Goal: Information Seeking & Learning: Learn about a topic

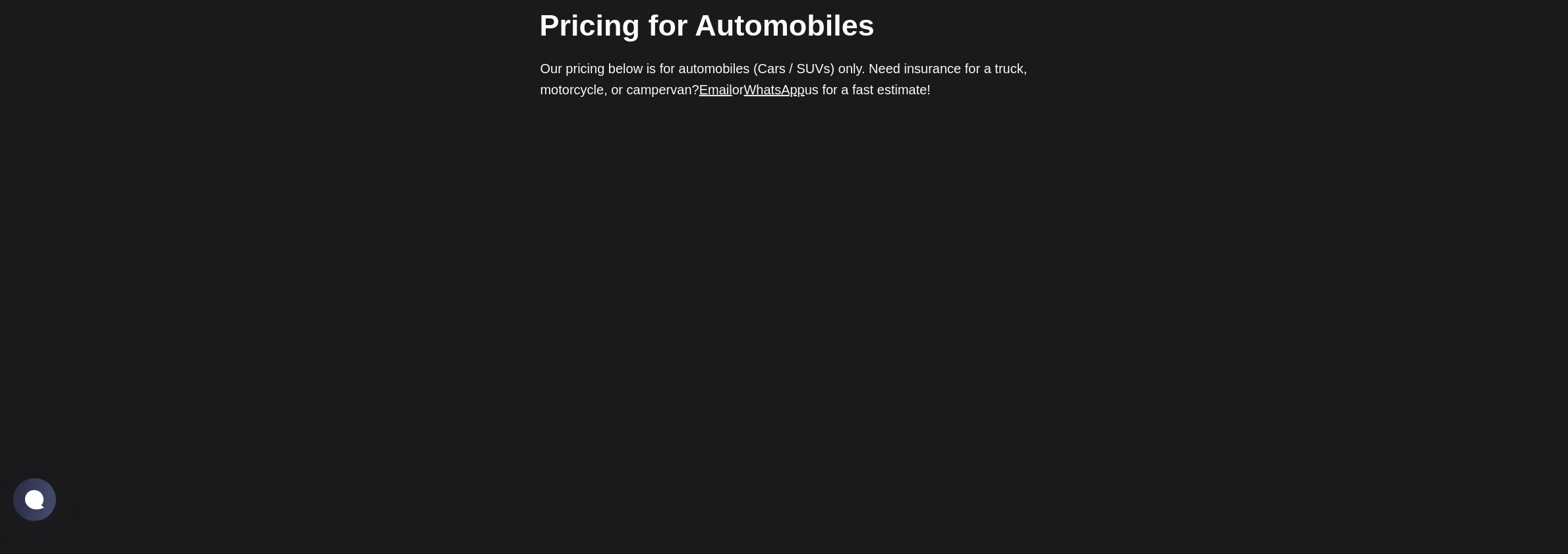
scroll to position [1809, 0]
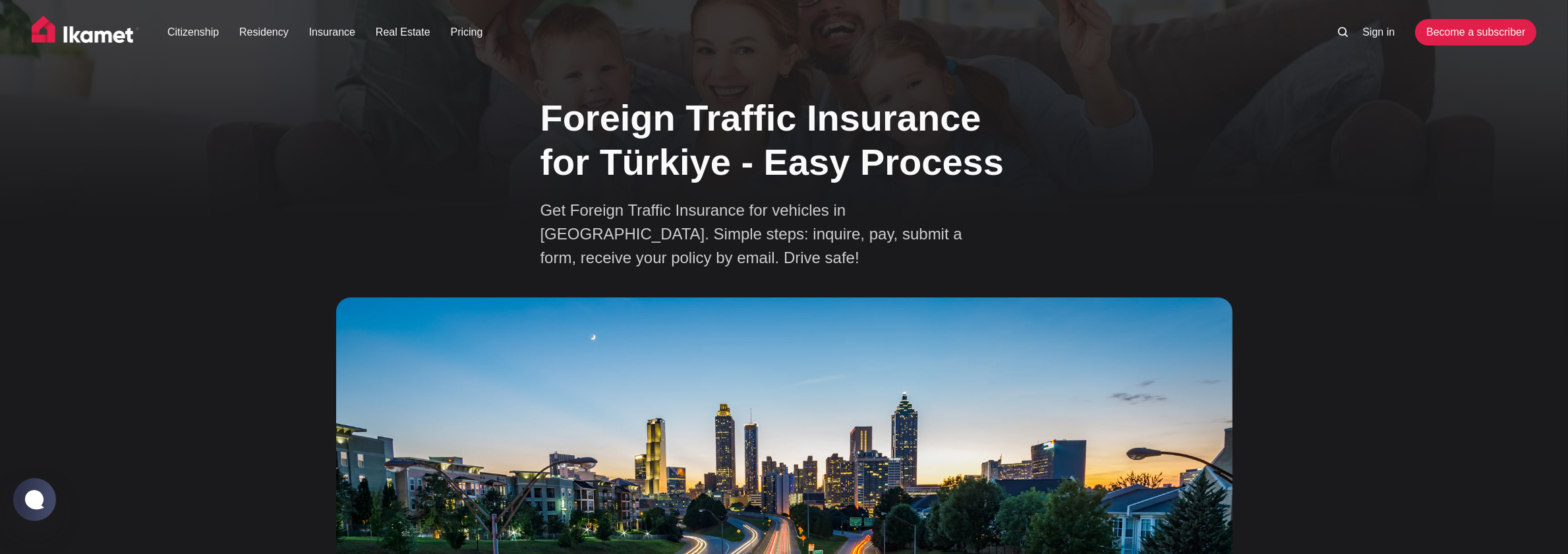
click at [126, 32] on img at bounding box center [86, 32] width 108 height 33
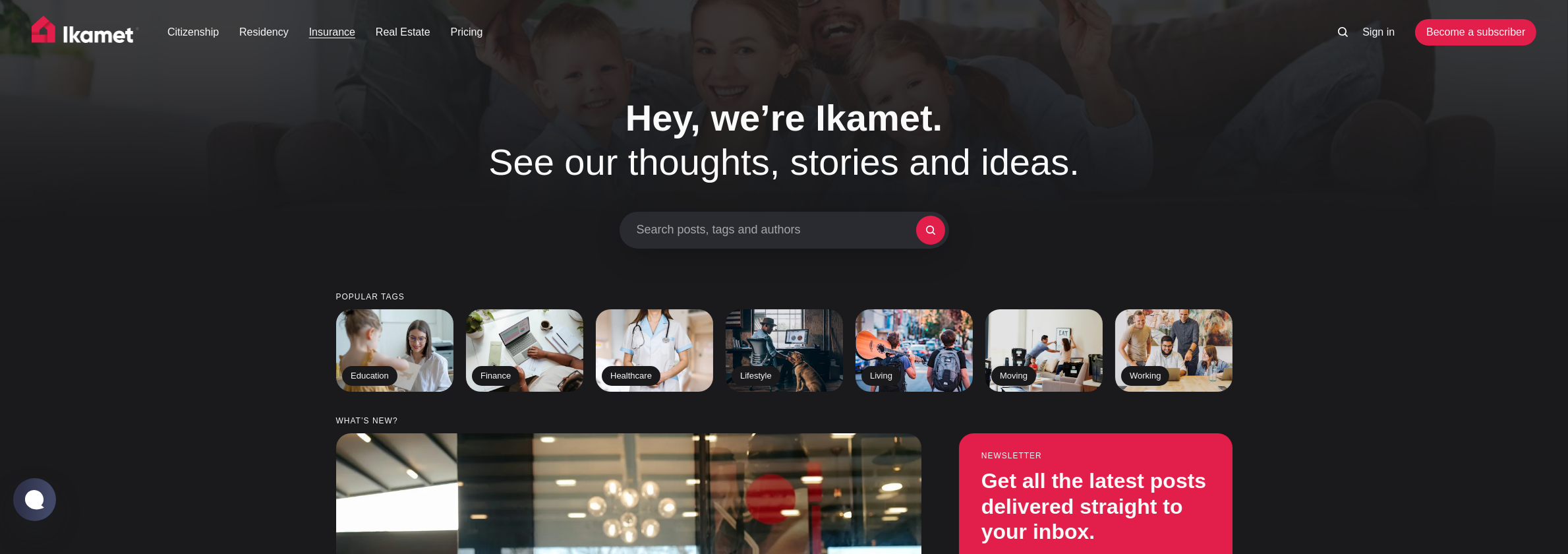
click at [343, 33] on link "Insurance" at bounding box center [332, 32] width 46 height 15
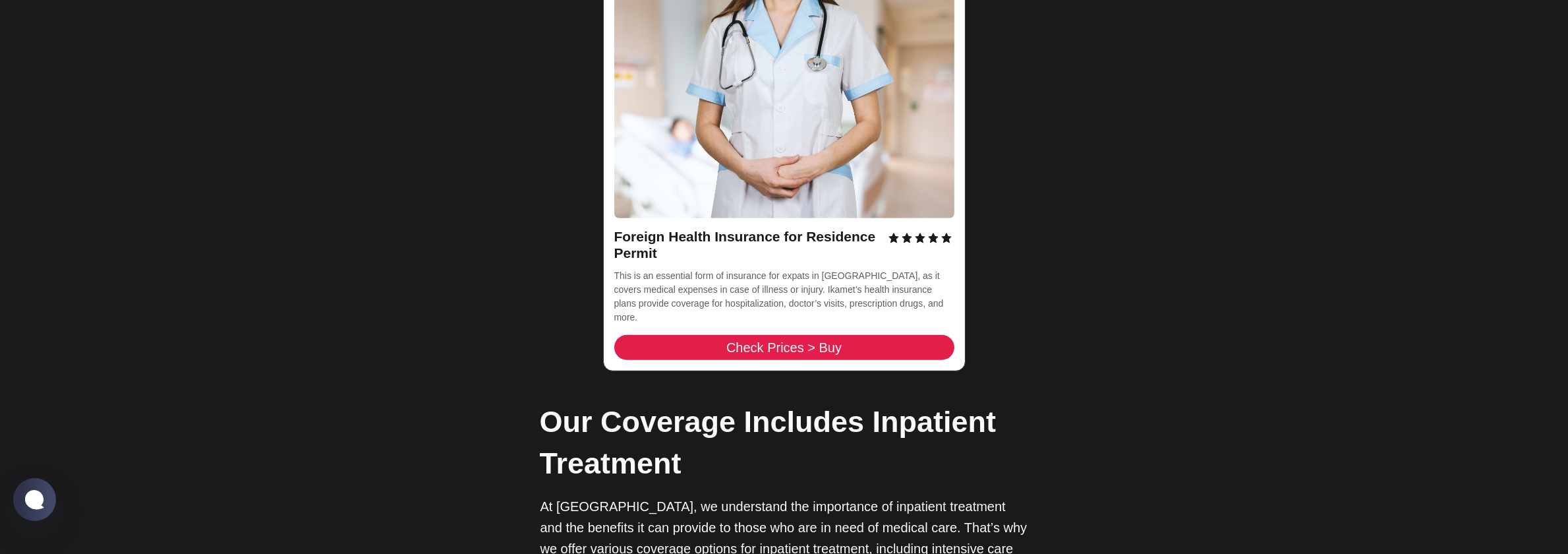
scroll to position [884, 0]
